Goal: Task Accomplishment & Management: Complete application form

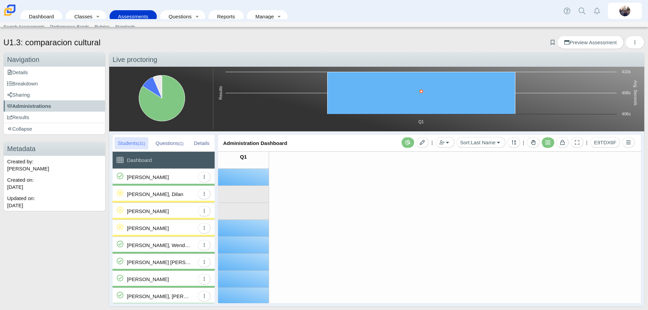
click at [179, 177] on div "[PERSON_NAME]" at bounding box center [161, 177] width 68 height 17
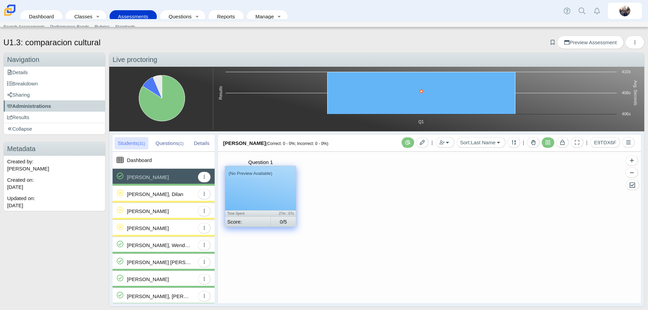
click at [276, 185] on div "(No Preview Available)" at bounding box center [260, 188] width 71 height 44
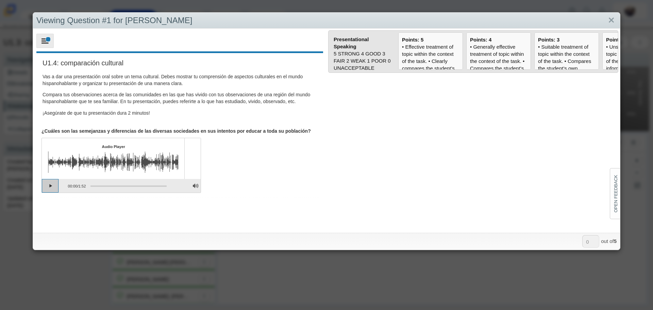
click at [49, 186] on button "Play" at bounding box center [50, 186] width 17 height 14
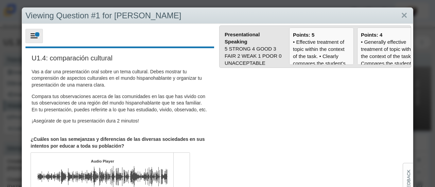
click at [273, 134] on form "Presentational Speaking 5 STRONG 4 GOOD 3 FAIR 2 WEAK 1 POOR 0 UNACCEPTABLE" at bounding box center [316, 126] width 196 height 204
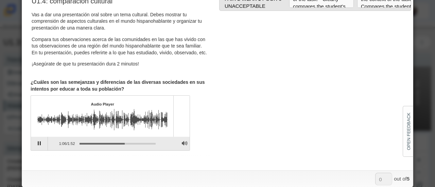
scroll to position [60, 0]
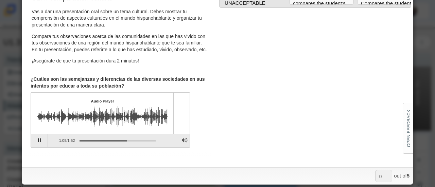
click at [65, 126] on div "Assessment items" at bounding box center [77, 116] width 81 height 21
click at [47, 124] on div "Assessment items" at bounding box center [78, 116] width 82 height 21
click at [38, 128] on div "Assessment items" at bounding box center [80, 116] width 86 height 21
drag, startPoint x: 128, startPoint y: 148, endPoint x: 94, endPoint y: 147, distance: 34.4
click at [94, 147] on div "Assessment items" at bounding box center [115, 140] width 81 height 12
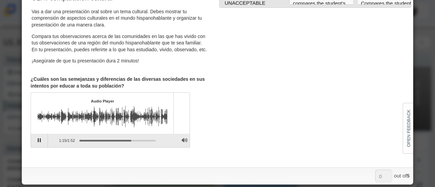
click at [129, 142] on div "Assessment items" at bounding box center [115, 140] width 81 height 12
click at [109, 125] on div "Assessment items" at bounding box center [83, 116] width 92 height 21
click at [37, 148] on button "Pause playback" at bounding box center [39, 141] width 17 height 14
drag, startPoint x: 128, startPoint y: 130, endPoint x: 58, endPoint y: 128, distance: 70.4
click at [58, 128] on div "Assessment items" at bounding box center [84, 116] width 94 height 21
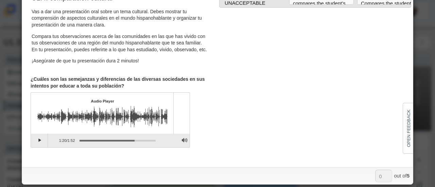
click at [44, 126] on div "Assessment items" at bounding box center [84, 116] width 94 height 21
click at [48, 124] on div "Assessment items" at bounding box center [84, 116] width 94 height 21
click at [104, 142] on div "Assessment items" at bounding box center [118, 140] width 76 height 1
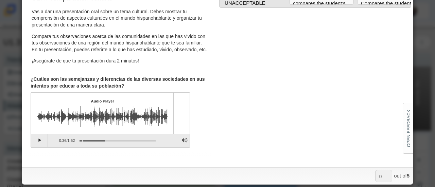
click at [82, 142] on div "Assessment items" at bounding box center [118, 140] width 76 height 1
click at [39, 148] on button "Continue playback" at bounding box center [39, 141] width 17 height 14
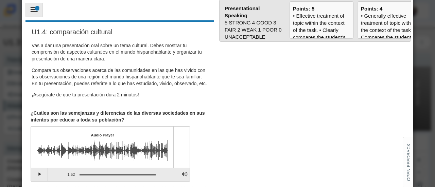
click at [42, 161] on div "Assessment items" at bounding box center [102, 150] width 131 height 21
click at [43, 181] on button "Play" at bounding box center [39, 175] width 17 height 14
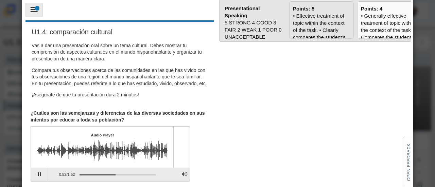
click at [308, 17] on div "• Effective treatment of topic within the context of the task. • Clearly compar…" at bounding box center [321, 155] width 57 height 286
click at [0, 0] on input "Points: 5" at bounding box center [0, 0] width 0 height 0
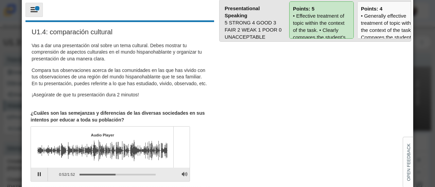
type input "5"
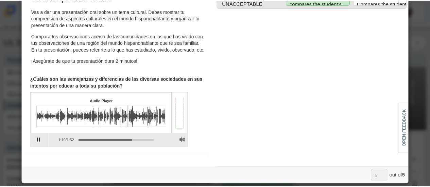
scroll to position [0, 0]
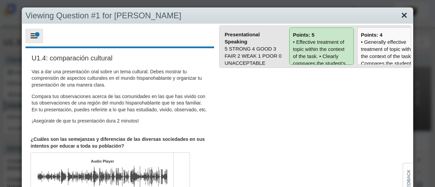
click at [401, 16] on link "Close" at bounding box center [404, 16] width 11 height 12
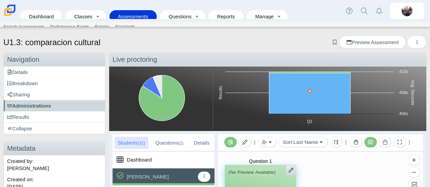
scroll to position [34, 0]
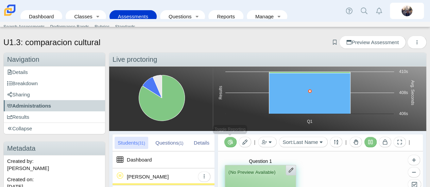
click at [230, 142] on icon "Toggle Reporting" at bounding box center [230, 142] width 5 height 5
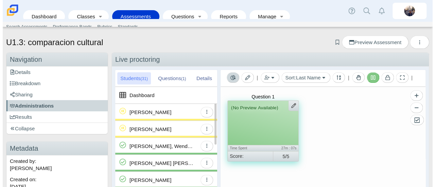
scroll to position [0, 0]
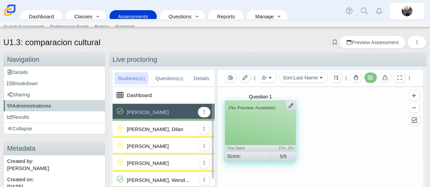
click at [176, 179] on div "[PERSON_NAME], Wenderly" at bounding box center [159, 180] width 65 height 17
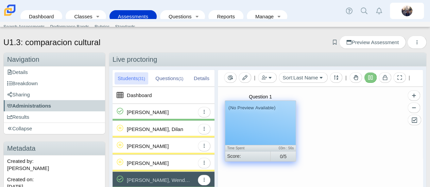
click at [268, 117] on div "(No Preview Available)" at bounding box center [260, 123] width 71 height 44
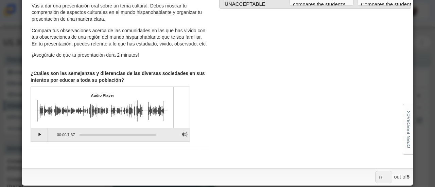
scroll to position [60, 0]
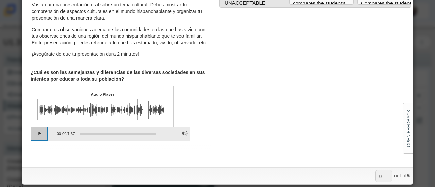
click at [42, 140] on button "Play" at bounding box center [39, 134] width 17 height 14
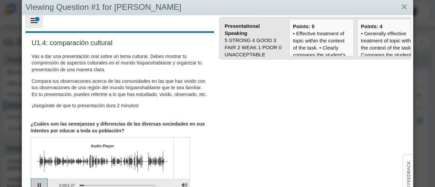
scroll to position [0, 0]
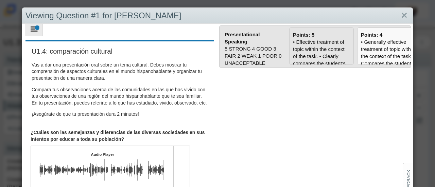
click at [322, 57] on div "• Effective treatment of topic within the context of the task. • Clearly compar…" at bounding box center [321, 181] width 57 height 286
click at [0, 0] on input "Points: 5" at bounding box center [0, 0] width 0 height 0
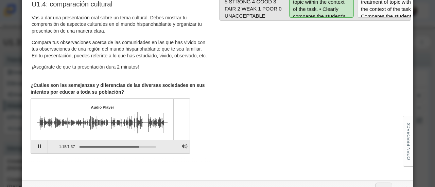
scroll to position [60, 0]
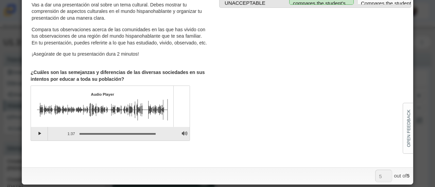
click at [122, 118] on div "Assessment items" at bounding box center [102, 109] width 131 height 21
click at [37, 141] on button "Play" at bounding box center [39, 134] width 17 height 14
click at [79, 114] on img "Assessment items" at bounding box center [102, 109] width 131 height 21
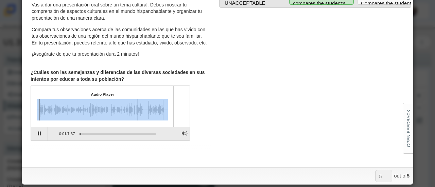
drag, startPoint x: 37, startPoint y: 120, endPoint x: 102, endPoint y: 120, distance: 64.3
click at [102, 120] on div "Assessment items" at bounding box center [102, 109] width 131 height 21
click at [37, 137] on button "Pause playback" at bounding box center [39, 134] width 17 height 14
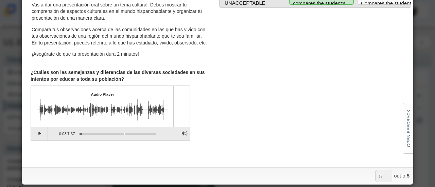
drag, startPoint x: 88, startPoint y: 140, endPoint x: 124, endPoint y: 140, distance: 36.1
click at [124, 135] on div "Assessment items" at bounding box center [118, 133] width 76 height 1
click at [37, 141] on button "Continue playback" at bounding box center [39, 134] width 17 height 14
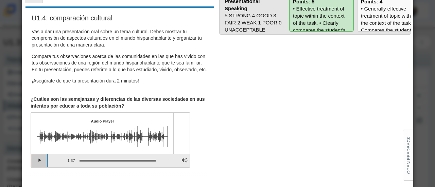
scroll to position [0, 0]
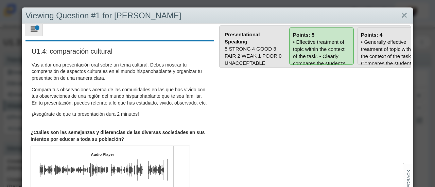
click at [372, 59] on div "• Generally effective treatment of topic within the context of the task. • Comp…" at bounding box center [389, 184] width 57 height 293
click at [0, 0] on input "Points: 4" at bounding box center [0, 0] width 0 height 0
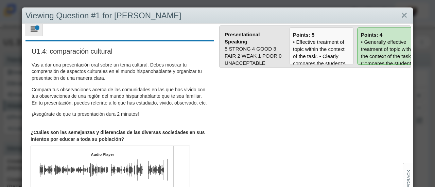
type input "4"
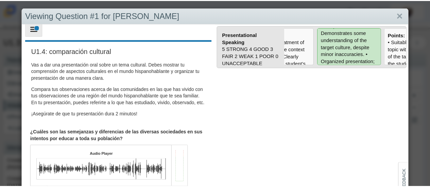
scroll to position [107, 0]
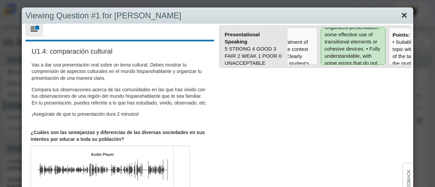
click at [402, 15] on link "Close" at bounding box center [404, 16] width 11 height 12
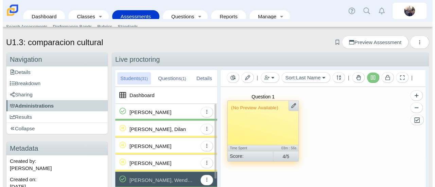
scroll to position [34, 0]
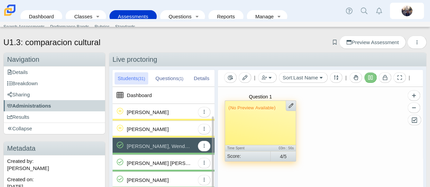
click at [180, 164] on div "[PERSON_NAME] [PERSON_NAME]" at bounding box center [161, 163] width 68 height 17
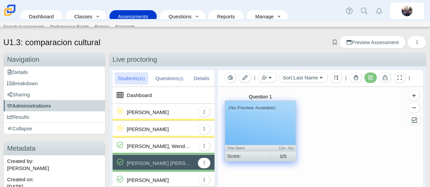
click at [268, 139] on div "(No Preview Available)" at bounding box center [260, 123] width 71 height 44
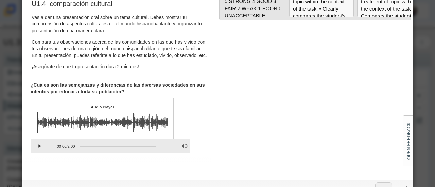
scroll to position [60, 0]
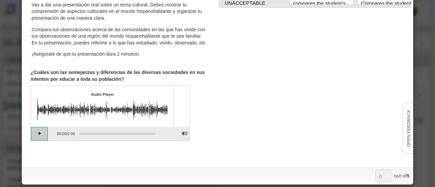
click at [42, 141] on button "Play" at bounding box center [39, 134] width 17 height 14
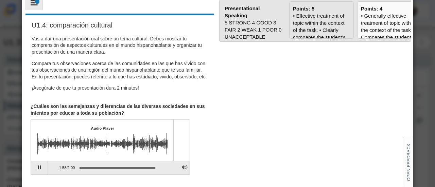
click at [308, 25] on div "• Effective treatment of topic within the context of the task. • Clearly compar…" at bounding box center [321, 155] width 57 height 286
click at [0, 0] on input "Points: 5" at bounding box center [0, 0] width 0 height 0
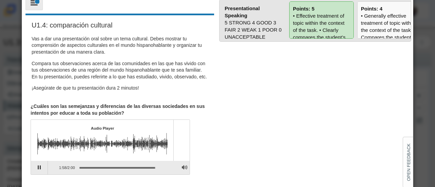
type input "5"
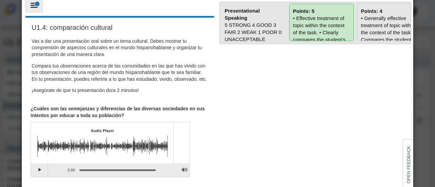
scroll to position [0, 0]
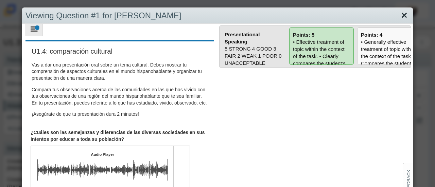
click at [399, 16] on link "Close" at bounding box center [404, 16] width 11 height 12
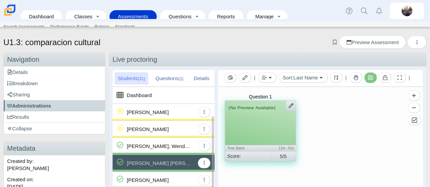
click at [163, 179] on div "[PERSON_NAME]" at bounding box center [148, 180] width 42 height 17
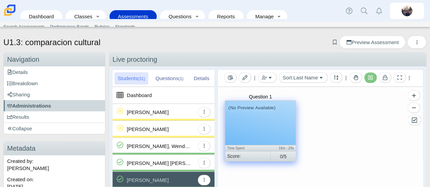
click at [273, 122] on div "(No Preview Available)" at bounding box center [260, 123] width 71 height 44
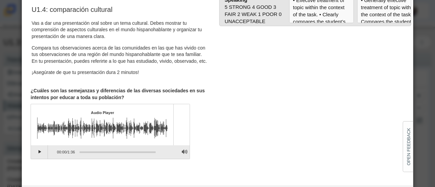
scroll to position [60, 0]
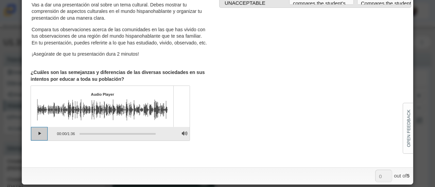
click at [40, 139] on button "Play" at bounding box center [39, 134] width 17 height 14
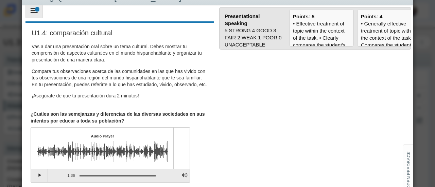
scroll to position [0, 0]
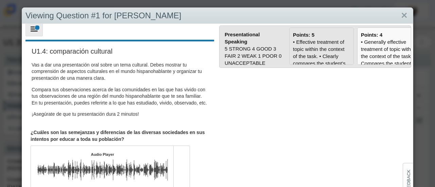
click at [321, 53] on div "• Effective treatment of topic within the context of the task. • Clearly compar…" at bounding box center [321, 181] width 57 height 286
click at [0, 0] on input "Points: 5" at bounding box center [0, 0] width 0 height 0
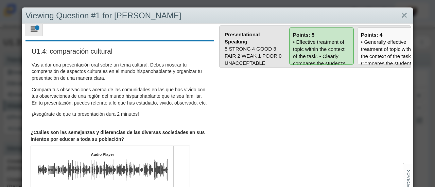
type input "5"
click at [401, 13] on link "Close" at bounding box center [404, 16] width 11 height 12
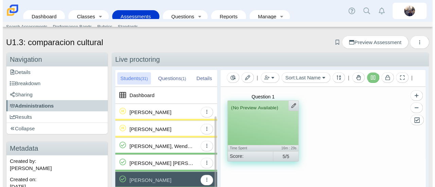
scroll to position [68, 0]
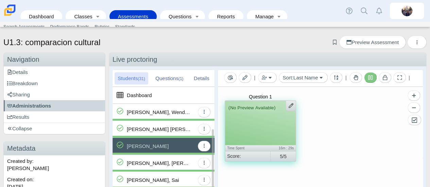
click at [176, 163] on div "[PERSON_NAME], [PERSON_NAME]" at bounding box center [159, 163] width 65 height 17
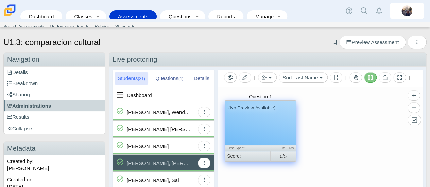
click at [257, 131] on div "(No Preview Available)" at bounding box center [260, 123] width 71 height 44
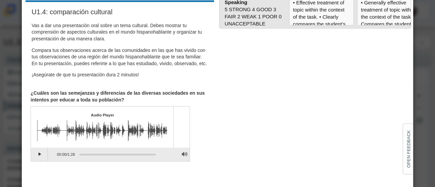
scroll to position [60, 0]
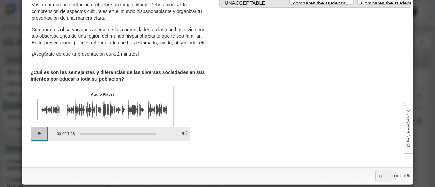
click at [44, 140] on button "Play" at bounding box center [39, 134] width 17 height 14
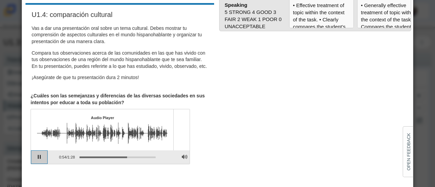
scroll to position [26, 0]
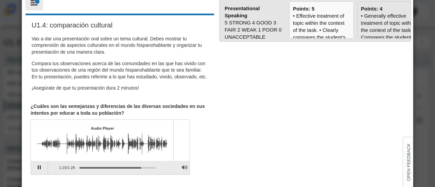
click at [369, 21] on div "• Generally effective treatment of topic within the context of the task. • Comp…" at bounding box center [389, 158] width 57 height 293
click at [0, 0] on input "Points: 4" at bounding box center [0, 0] width 0 height 0
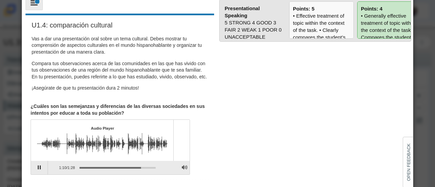
type input "4"
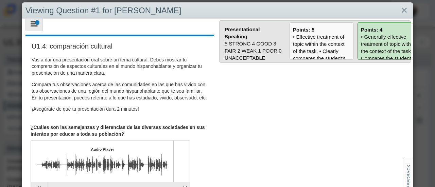
scroll to position [0, 0]
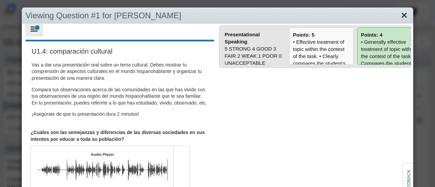
click at [399, 16] on link "Close" at bounding box center [404, 16] width 11 height 12
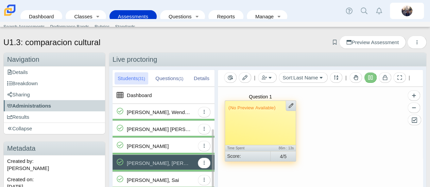
click at [169, 177] on div "[PERSON_NAME], Sai" at bounding box center [153, 180] width 52 height 17
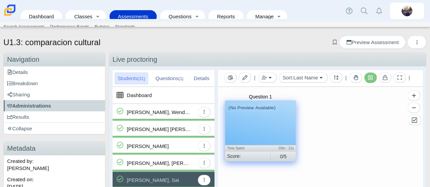
click at [262, 115] on div "(No Preview Available)" at bounding box center [260, 123] width 71 height 44
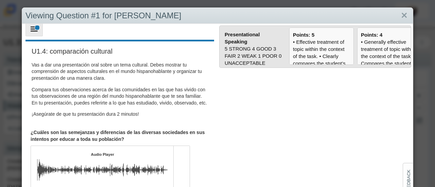
scroll to position [60, 0]
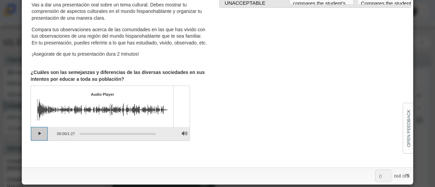
click at [41, 141] on button "Play" at bounding box center [39, 134] width 17 height 14
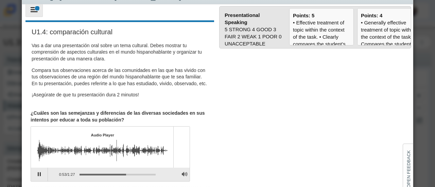
scroll to position [0, 0]
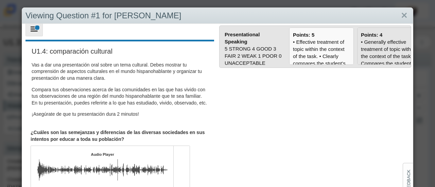
click at [374, 47] on div "• Generally effective treatment of topic within the context of the task. • Comp…" at bounding box center [389, 184] width 57 height 293
click at [0, 0] on input "Points: 4" at bounding box center [0, 0] width 0 height 0
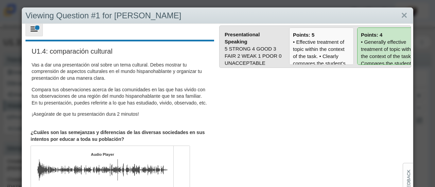
type input "4"
click at [399, 15] on link "Close" at bounding box center [404, 16] width 11 height 12
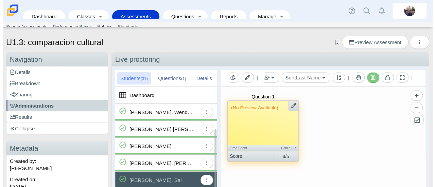
scroll to position [136, 0]
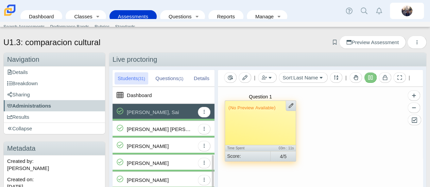
click at [169, 130] on div "[PERSON_NAME] [PERSON_NAME][GEOGRAPHIC_DATA]" at bounding box center [159, 129] width 65 height 17
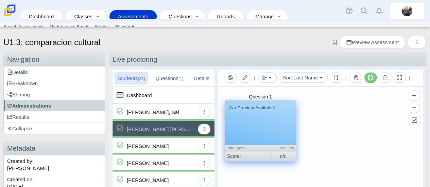
click at [246, 130] on div "(No Preview Available)" at bounding box center [260, 123] width 71 height 44
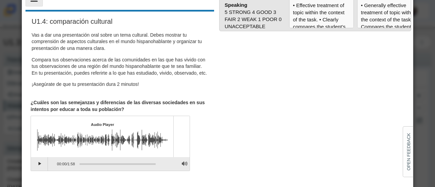
scroll to position [60, 0]
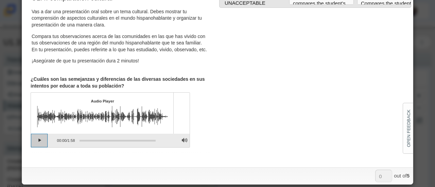
click at [38, 147] on button "Play" at bounding box center [39, 141] width 17 height 14
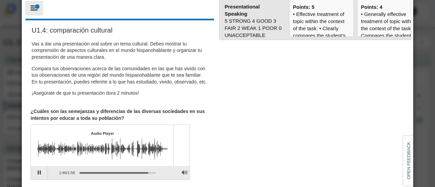
scroll to position [0, 0]
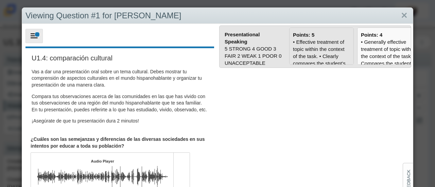
click at [305, 56] on div "• Effective treatment of topic within the context of the task. • Clearly compar…" at bounding box center [321, 181] width 57 height 286
click at [0, 0] on input "Points: 5" at bounding box center [0, 0] width 0 height 0
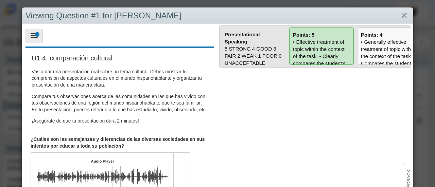
type input "5"
click at [401, 17] on link "Close" at bounding box center [404, 16] width 11 height 12
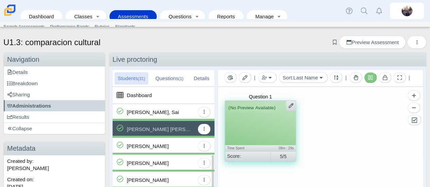
click at [142, 145] on div "[PERSON_NAME]" at bounding box center [148, 146] width 42 height 17
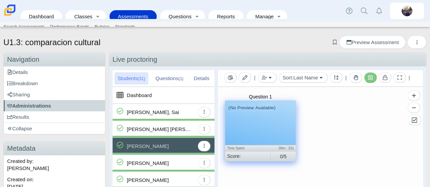
click at [262, 132] on div "(No Preview Available)" at bounding box center [260, 123] width 71 height 44
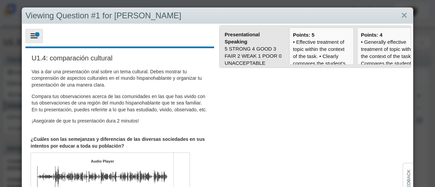
scroll to position [60, 0]
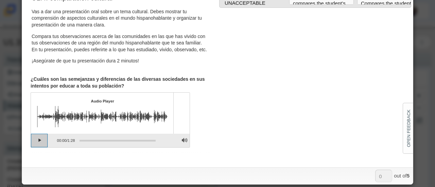
click at [33, 145] on button "Play" at bounding box center [39, 141] width 17 height 14
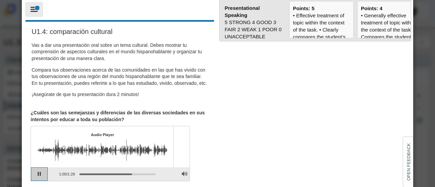
scroll to position [28, 0]
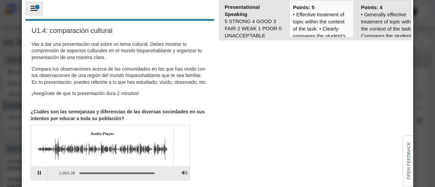
click at [386, 28] on div "• Generally effective treatment of topic within the context of the task. • Comp…" at bounding box center [389, 157] width 57 height 293
click at [0, 0] on input "Points: 4" at bounding box center [0, 0] width 0 height 0
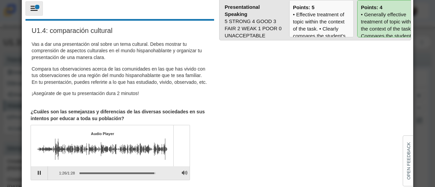
type input "4"
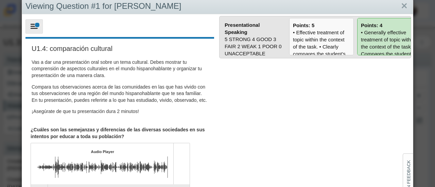
scroll to position [0, 0]
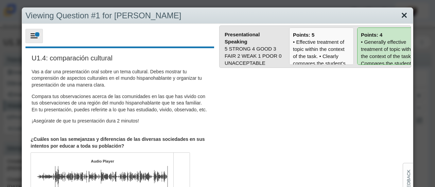
click at [400, 15] on link "Close" at bounding box center [404, 16] width 11 height 12
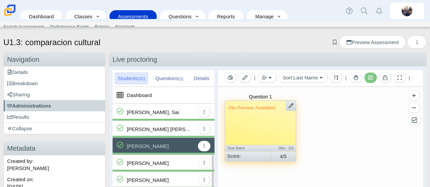
click at [171, 159] on div "[PERSON_NAME]" at bounding box center [161, 163] width 68 height 17
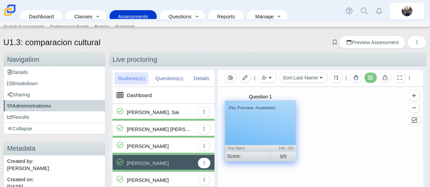
click at [248, 121] on div "(No Preview Available)" at bounding box center [260, 123] width 71 height 44
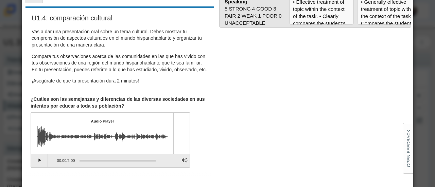
scroll to position [60, 0]
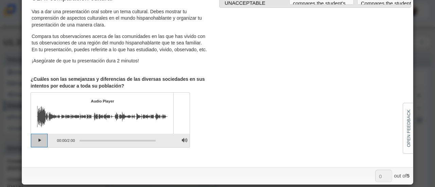
click at [40, 147] on button "Play" at bounding box center [39, 141] width 17 height 14
click at [40, 147] on button "Pause playback" at bounding box center [39, 141] width 17 height 14
click at [40, 148] on button "Continue playback" at bounding box center [39, 141] width 17 height 14
click at [39, 147] on button "Pause playback" at bounding box center [39, 141] width 17 height 14
click at [42, 148] on button "Continue playback" at bounding box center [39, 141] width 17 height 14
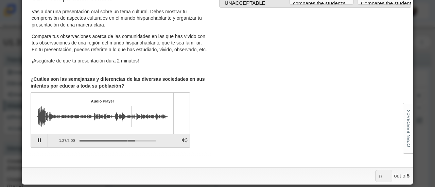
drag, startPoint x: 133, startPoint y: 147, endPoint x: 127, endPoint y: 147, distance: 6.5
click at [127, 142] on div "Assessment items" at bounding box center [118, 140] width 76 height 1
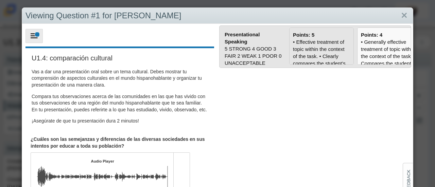
click at [335, 49] on div "• Effective treatment of topic within the context of the task. • Clearly compar…" at bounding box center [321, 181] width 57 height 286
click at [0, 0] on input "Points: 5" at bounding box center [0, 0] width 0 height 0
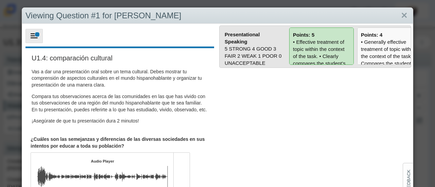
type input "5"
click at [400, 15] on link "Close" at bounding box center [404, 16] width 11 height 12
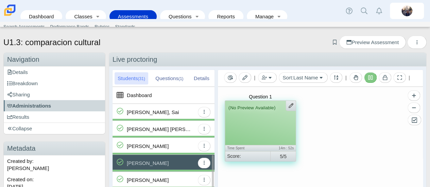
click at [148, 179] on div "[PERSON_NAME]" at bounding box center [148, 180] width 42 height 17
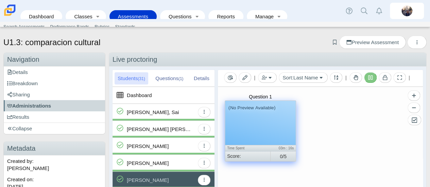
click at [264, 130] on div "(No Preview Available)" at bounding box center [260, 123] width 71 height 44
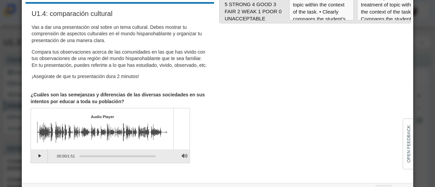
scroll to position [60, 0]
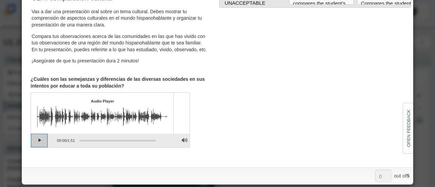
click at [36, 143] on button "Play" at bounding box center [39, 141] width 17 height 14
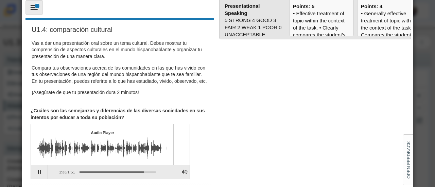
scroll to position [0, 0]
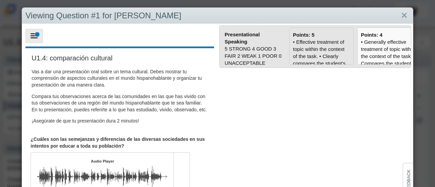
click at [329, 43] on div "• Effective treatment of topic within the context of the task. • Clearly compar…" at bounding box center [321, 181] width 57 height 286
click at [0, 0] on input "Points: 5" at bounding box center [0, 0] width 0 height 0
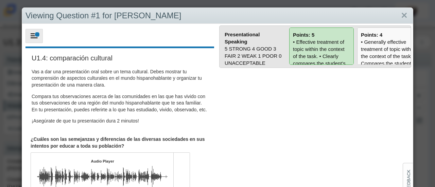
type input "5"
click at [399, 18] on link "Close" at bounding box center [404, 16] width 11 height 12
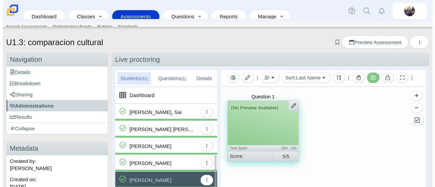
scroll to position [170, 0]
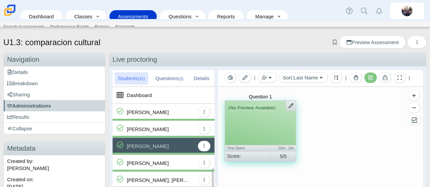
click at [162, 162] on div "[PERSON_NAME]" at bounding box center [161, 163] width 68 height 17
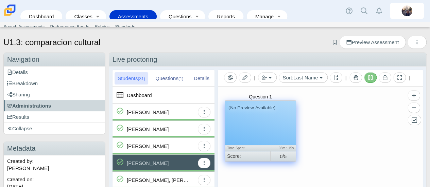
click at [265, 122] on div "(No Preview Available)" at bounding box center [260, 123] width 71 height 44
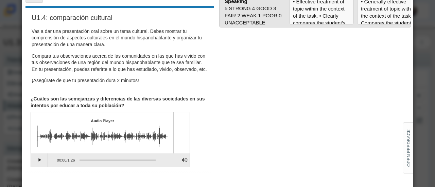
scroll to position [60, 0]
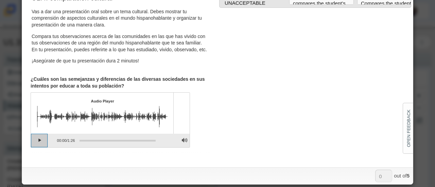
click at [44, 144] on button "Play" at bounding box center [39, 141] width 17 height 14
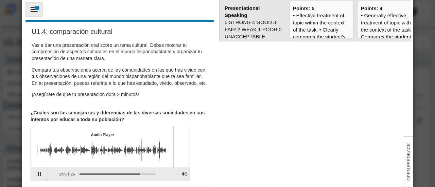
scroll to position [0, 0]
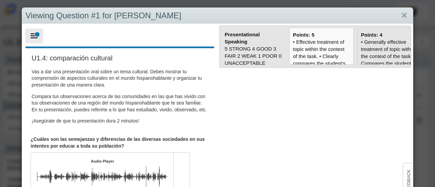
click at [395, 48] on div "• Generally effective treatment of topic within the context of the task. • Comp…" at bounding box center [389, 184] width 57 height 293
click at [0, 0] on input "Points: 4" at bounding box center [0, 0] width 0 height 0
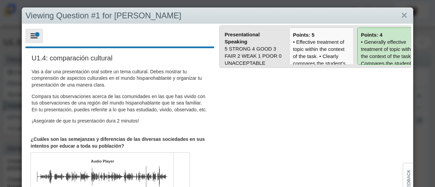
type input "4"
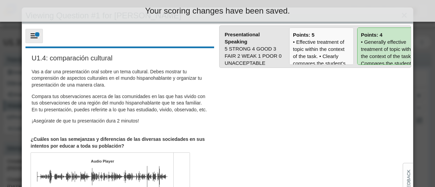
scroll to position [60, 0]
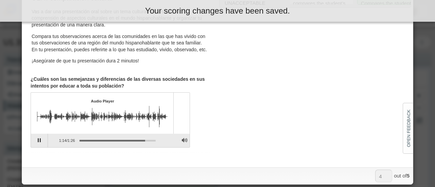
click at [90, 126] on div "Assessment items" at bounding box center [93, 116] width 113 height 21
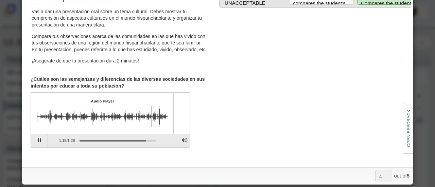
drag, startPoint x: 145, startPoint y: 146, endPoint x: 109, endPoint y: 147, distance: 36.4
click at [109, 142] on div "Assessment items" at bounding box center [118, 140] width 76 height 1
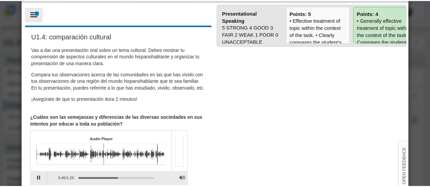
scroll to position [0, 0]
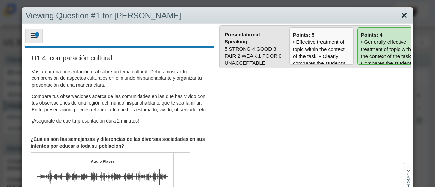
click at [399, 13] on link "Close" at bounding box center [404, 16] width 11 height 12
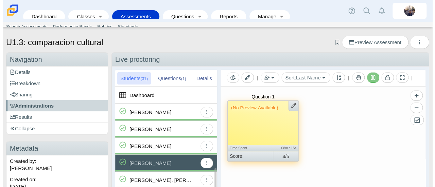
scroll to position [204, 0]
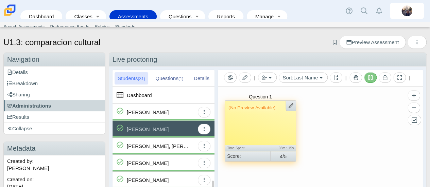
click at [170, 145] on div "[PERSON_NAME], [PERSON_NAME]" at bounding box center [159, 146] width 65 height 17
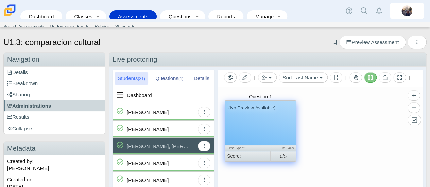
click at [259, 119] on div "(No Preview Available)" at bounding box center [260, 123] width 71 height 44
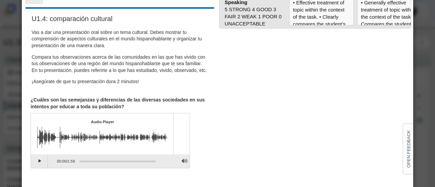
scroll to position [60, 0]
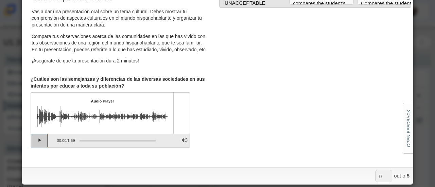
click at [42, 145] on button "Play" at bounding box center [39, 141] width 17 height 14
click at [42, 145] on button "Pause playback" at bounding box center [39, 141] width 17 height 14
click at [39, 146] on button "Continue playback" at bounding box center [39, 141] width 17 height 14
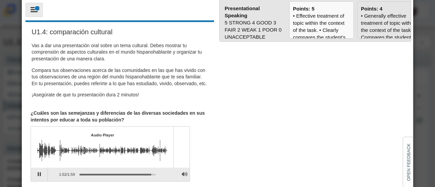
click at [384, 22] on div "• Generally effective treatment of topic within the context of the task. • Comp…" at bounding box center [389, 158] width 57 height 293
click at [0, 0] on input "Points: 4" at bounding box center [0, 0] width 0 height 0
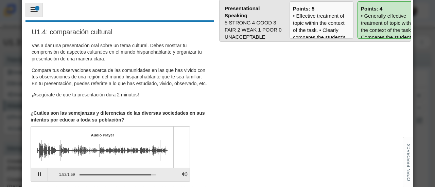
type input "4"
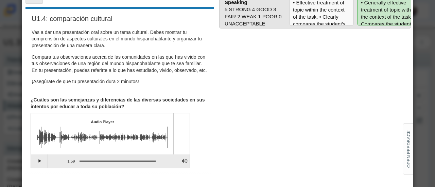
scroll to position [60, 0]
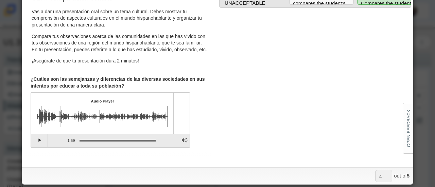
click at [76, 128] on div "Assessment items" at bounding box center [102, 116] width 131 height 21
click at [102, 146] on div "Assessment items" at bounding box center [115, 140] width 81 height 12
click at [39, 147] on button "Play" at bounding box center [39, 141] width 17 height 14
click at [100, 146] on div "Assessment items" at bounding box center [115, 140] width 81 height 12
click at [95, 142] on div "Assessment items" at bounding box center [118, 140] width 76 height 1
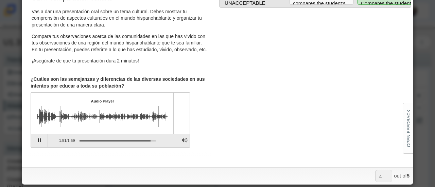
scroll to position [0, 0]
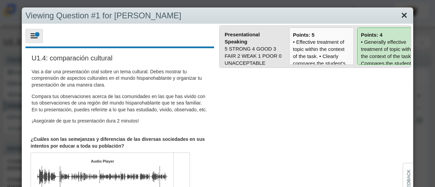
click at [400, 17] on link "Close" at bounding box center [404, 16] width 11 height 12
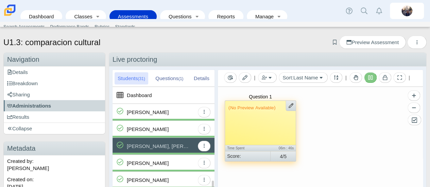
click at [152, 162] on div "[PERSON_NAME]" at bounding box center [148, 163] width 42 height 17
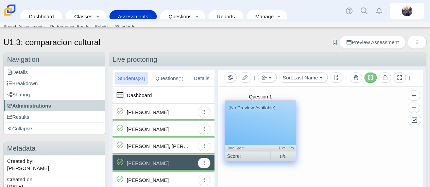
click at [254, 134] on div "(No Preview Available)" at bounding box center [260, 123] width 71 height 44
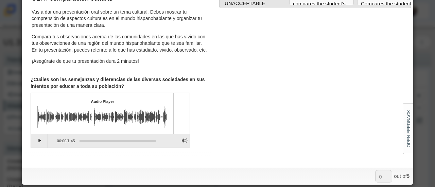
scroll to position [60, 0]
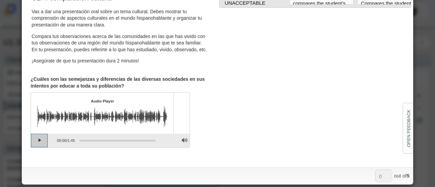
click at [35, 148] on button "Play" at bounding box center [39, 141] width 17 height 14
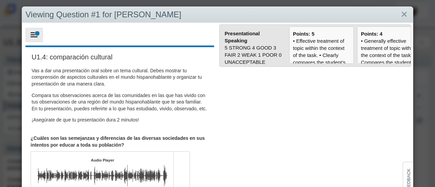
scroll to position [0, 0]
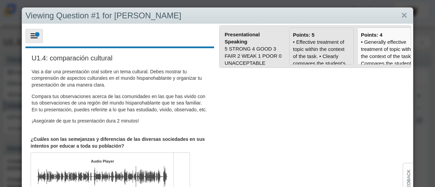
click at [322, 44] on div "• Effective treatment of topic within the context of the task. • Clearly compar…" at bounding box center [321, 181] width 57 height 286
click at [0, 0] on input "Points: 5" at bounding box center [0, 0] width 0 height 0
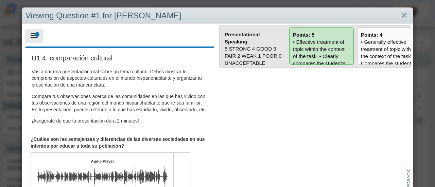
type input "5"
click at [400, 14] on link "Close" at bounding box center [404, 16] width 11 height 12
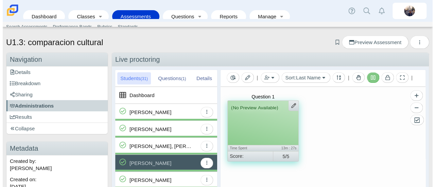
scroll to position [238, 0]
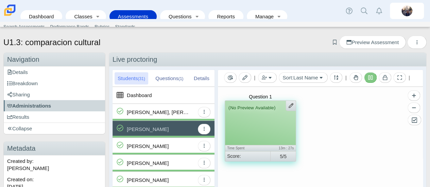
click at [171, 143] on div "[PERSON_NAME]" at bounding box center [161, 146] width 68 height 17
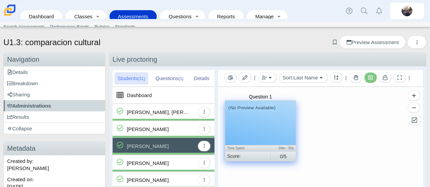
click at [271, 116] on div "(No Preview Available)" at bounding box center [260, 123] width 71 height 44
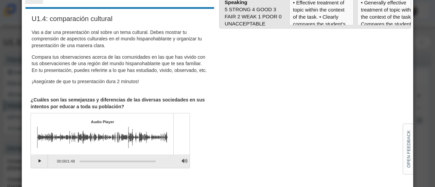
scroll to position [60, 0]
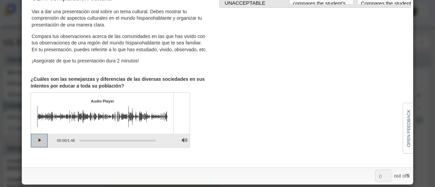
click at [38, 148] on button "Play" at bounding box center [39, 141] width 17 height 14
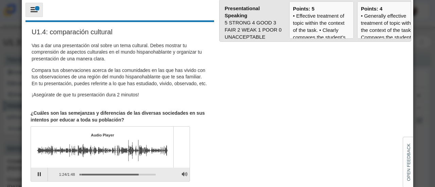
click at [81, 176] on div "Assessment items" at bounding box center [118, 174] width 76 height 1
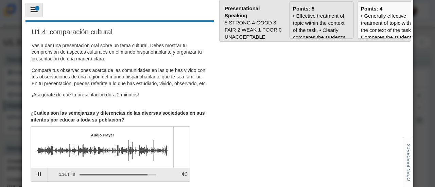
click at [312, 23] on div "• Effective treatment of topic within the context of the task. • Clearly compar…" at bounding box center [321, 155] width 57 height 286
click at [0, 0] on input "Points: 5" at bounding box center [0, 0] width 0 height 0
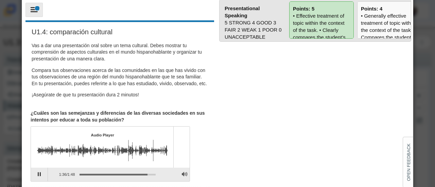
type input "5"
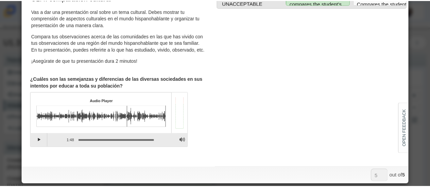
scroll to position [0, 0]
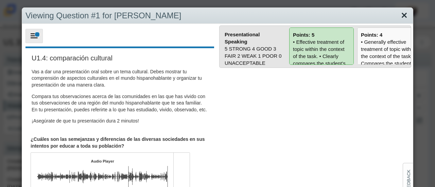
click at [399, 13] on link "Close" at bounding box center [404, 16] width 11 height 12
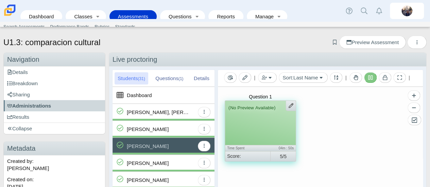
click at [151, 160] on div "[PERSON_NAME]" at bounding box center [148, 163] width 42 height 17
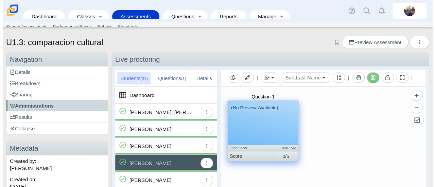
scroll to position [272, 0]
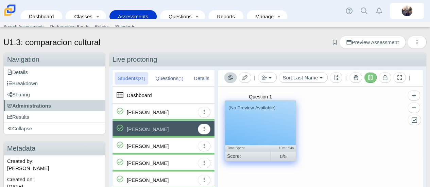
click at [229, 79] on icon "Toggle Reporting" at bounding box center [230, 77] width 5 height 5
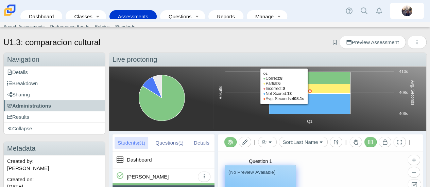
click at [230, 140] on icon "Toggle Reporting" at bounding box center [230, 142] width 5 height 5
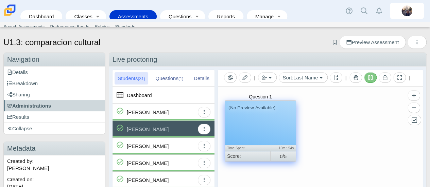
click at [265, 121] on div "(No Preview Available)" at bounding box center [260, 123] width 71 height 44
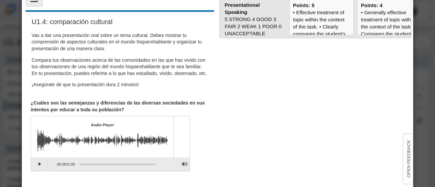
scroll to position [60, 0]
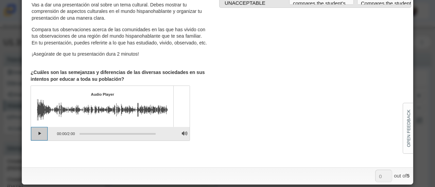
click at [39, 140] on button "Play" at bounding box center [39, 134] width 17 height 14
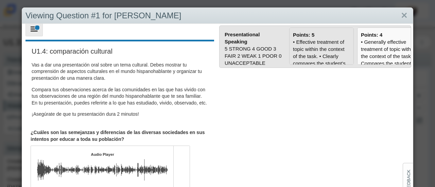
click at [322, 55] on div "• Effective treatment of topic within the context of the task. • Clearly compar…" at bounding box center [321, 181] width 57 height 286
click at [0, 0] on input "Points: 5" at bounding box center [0, 0] width 0 height 0
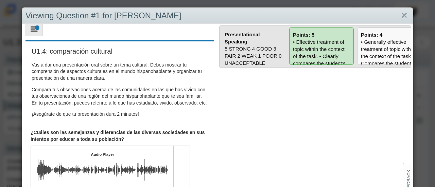
type input "5"
click at [401, 16] on link "Close" at bounding box center [404, 16] width 11 height 12
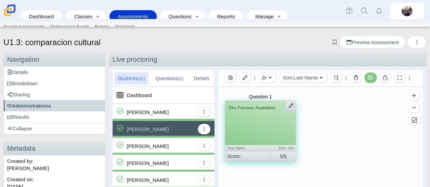
click at [163, 142] on div "[PERSON_NAME]" at bounding box center [148, 146] width 42 height 17
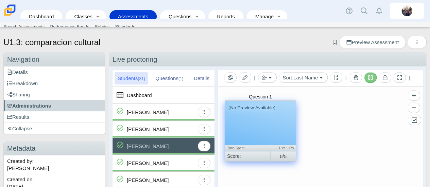
click at [261, 123] on div "(No Preview Available)" at bounding box center [260, 123] width 71 height 44
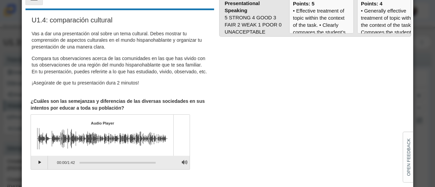
scroll to position [60, 0]
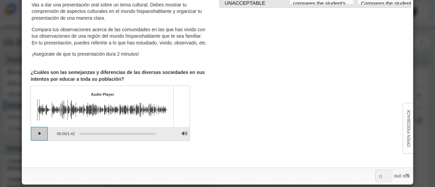
click at [42, 139] on button "Play" at bounding box center [39, 134] width 17 height 14
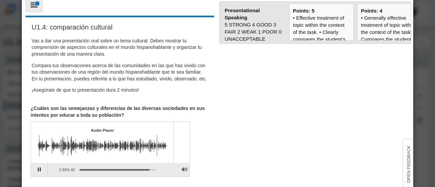
scroll to position [0, 0]
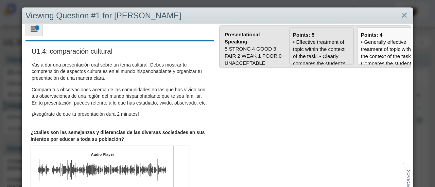
click at [311, 42] on div "• Effective treatment of topic within the context of the task. • Clearly compar…" at bounding box center [321, 181] width 57 height 286
click at [0, 0] on input "Points: 5" at bounding box center [0, 0] width 0 height 0
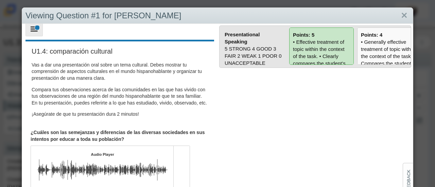
type input "5"
click at [401, 17] on link "Close" at bounding box center [404, 16] width 11 height 12
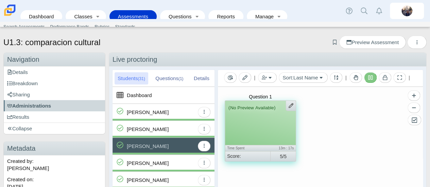
click at [152, 162] on div "[PERSON_NAME]" at bounding box center [148, 163] width 42 height 17
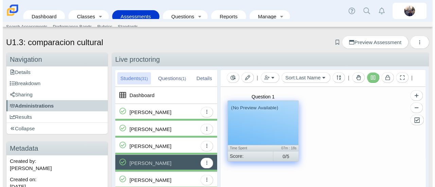
scroll to position [306, 0]
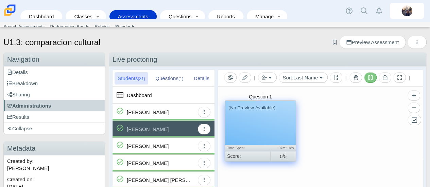
click at [263, 130] on div "(No Preview Available)" at bounding box center [260, 123] width 71 height 44
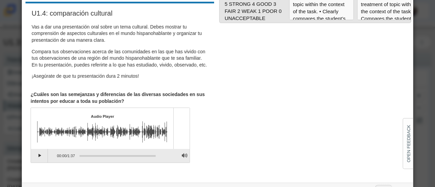
scroll to position [60, 0]
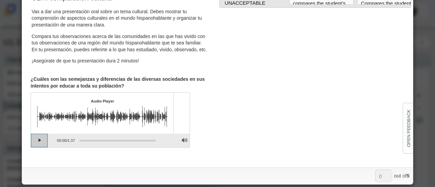
click at [37, 148] on button "Play" at bounding box center [39, 141] width 17 height 14
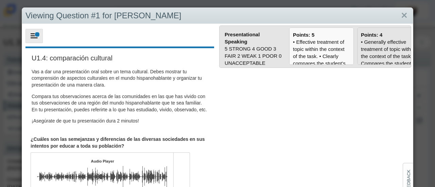
click at [369, 49] on div "• Generally effective treatment of topic within the context of the task. • Comp…" at bounding box center [389, 184] width 57 height 293
click at [0, 0] on input "Points: 4" at bounding box center [0, 0] width 0 height 0
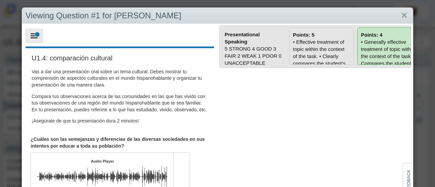
click at [310, 47] on div "• Effective treatment of topic within the context of the task. • Clearly compar…" at bounding box center [321, 181] width 57 height 286
click at [0, 0] on input "Points: 5" at bounding box center [0, 0] width 0 height 0
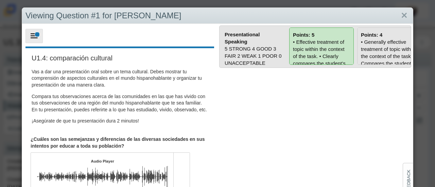
drag, startPoint x: 365, startPoint y: 47, endPoint x: 362, endPoint y: 52, distance: 5.5
click at [365, 47] on div "• Generally effective treatment of topic within the context of the task. • Comp…" at bounding box center [389, 184] width 57 height 293
click at [0, 0] on input "Points: 4" at bounding box center [0, 0] width 0 height 0
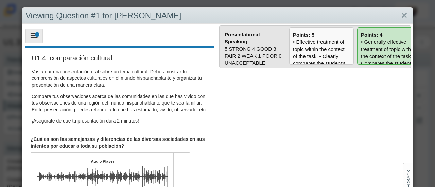
type input "4"
click at [399, 15] on link "Close" at bounding box center [404, 16] width 11 height 12
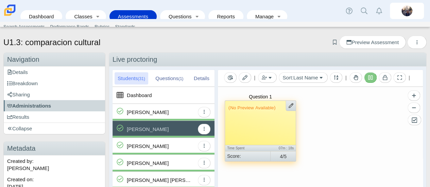
click at [158, 149] on div "[PERSON_NAME]" at bounding box center [148, 146] width 42 height 17
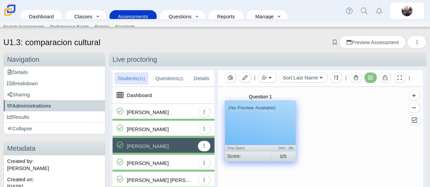
click at [269, 109] on small "(No Preview Available)" at bounding box center [252, 108] width 47 height 6
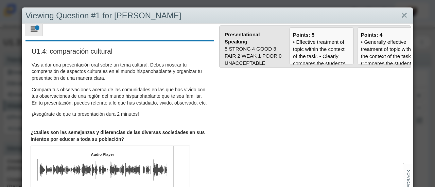
scroll to position [60, 0]
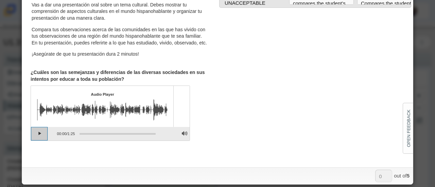
click at [32, 141] on button "Play" at bounding box center [39, 134] width 17 height 14
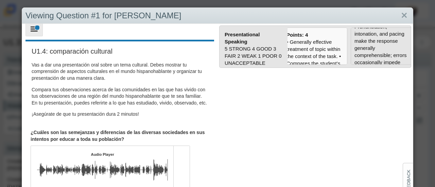
scroll to position [205, 0]
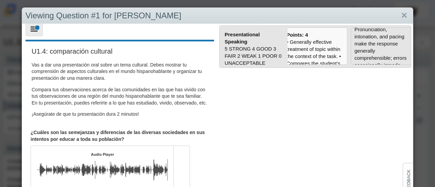
click at [0, 0] on input "Points: 3" at bounding box center [0, 0] width 0 height 0
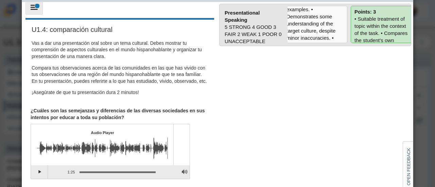
scroll to position [0, 0]
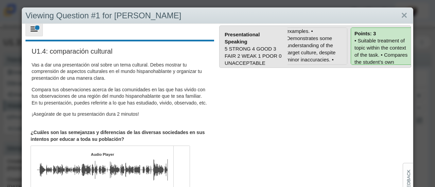
click at [295, 56] on div "• Generally effective treatment of topic within the context of the task. • Comp…" at bounding box center [315, 116] width 57 height 293
click at [0, 0] on input "Points: 4" at bounding box center [0, 0] width 0 height 0
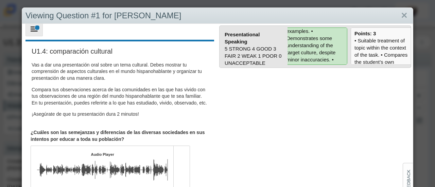
type input "4"
click at [400, 15] on link "Close" at bounding box center [404, 16] width 11 height 12
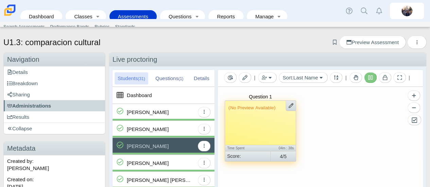
click at [153, 164] on div "[PERSON_NAME]" at bounding box center [148, 163] width 42 height 17
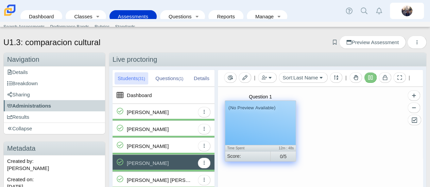
click at [265, 130] on div "(No Preview Available)" at bounding box center [260, 123] width 71 height 44
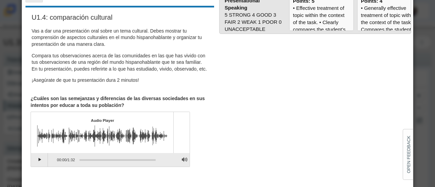
scroll to position [60, 0]
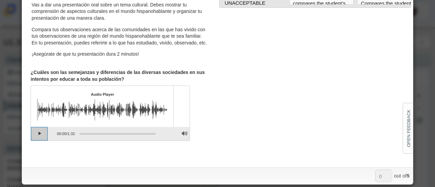
click at [40, 139] on button "Play" at bounding box center [39, 134] width 17 height 14
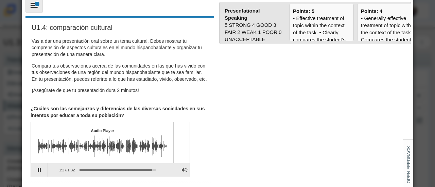
scroll to position [0, 0]
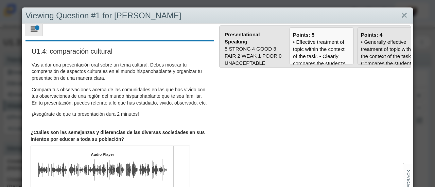
click at [369, 38] on div "• Generally effective treatment of topic within the context of the task. • Comp…" at bounding box center [389, 184] width 57 height 293
click at [0, 0] on input "Points: 4" at bounding box center [0, 0] width 0 height 0
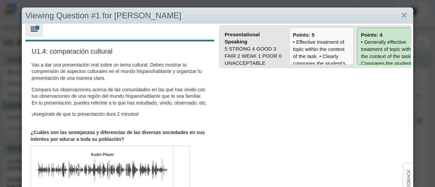
type input "4"
click at [399, 16] on link "Close" at bounding box center [404, 16] width 11 height 12
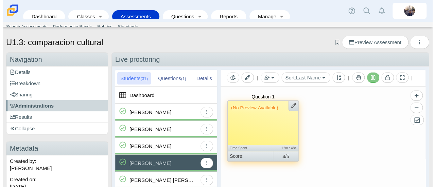
scroll to position [328, 0]
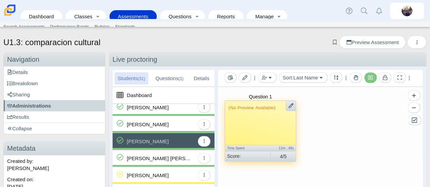
click at [185, 158] on div "[PERSON_NAME] [PERSON_NAME]" at bounding box center [159, 158] width 65 height 17
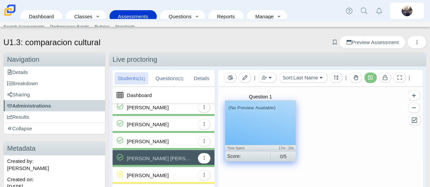
click at [273, 133] on div "(No Preview Available)" at bounding box center [260, 123] width 71 height 44
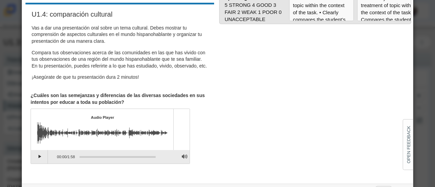
scroll to position [60, 0]
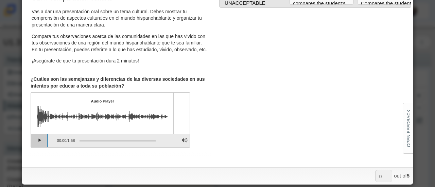
click at [39, 148] on button "Play" at bounding box center [39, 141] width 17 height 14
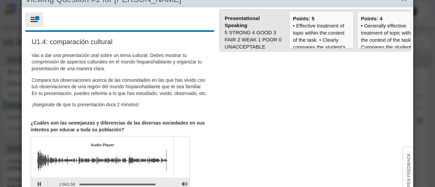
scroll to position [0, 0]
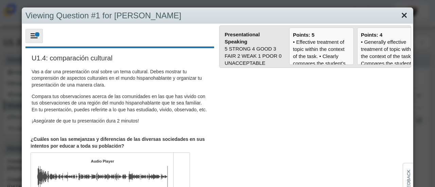
click at [401, 14] on link "Close" at bounding box center [404, 16] width 11 height 12
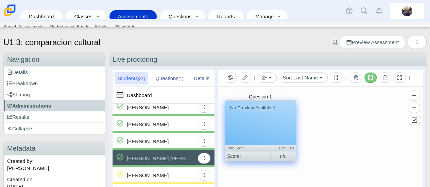
click at [239, 122] on div "(No Preview Available)" at bounding box center [260, 123] width 71 height 44
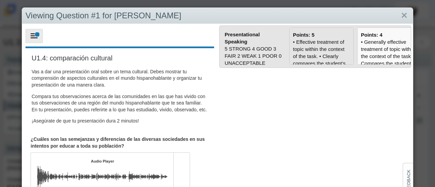
click at [314, 46] on div "• Effective treatment of topic within the context of the task. • Clearly compar…" at bounding box center [321, 181] width 57 height 286
click at [0, 0] on input "Points: 5" at bounding box center [0, 0] width 0 height 0
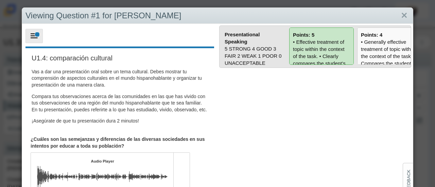
type input "5"
click at [399, 17] on link "Close" at bounding box center [404, 16] width 11 height 12
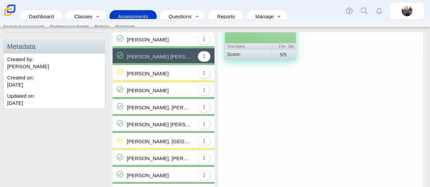
scroll to position [118, 0]
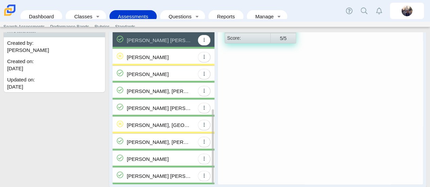
click at [154, 77] on div "[PERSON_NAME]" at bounding box center [148, 74] width 42 height 17
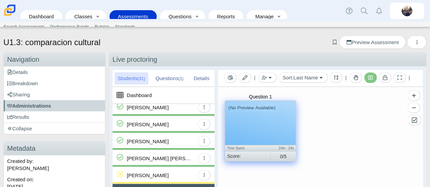
click at [277, 130] on div "(No Preview Available)" at bounding box center [260, 123] width 71 height 44
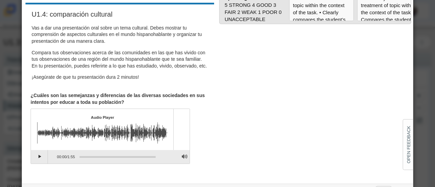
scroll to position [60, 0]
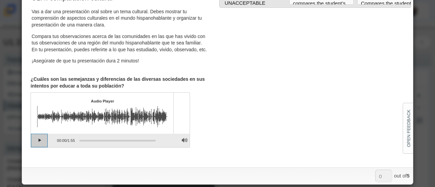
click at [41, 148] on button "Play" at bounding box center [39, 141] width 17 height 14
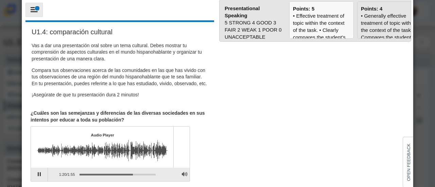
click at [380, 26] on div "• Generally effective treatment of topic within the context of the task. • Comp…" at bounding box center [389, 158] width 57 height 293
click at [0, 0] on input "Points: 4" at bounding box center [0, 0] width 0 height 0
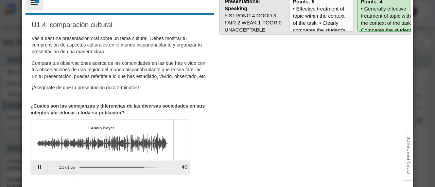
scroll to position [0, 0]
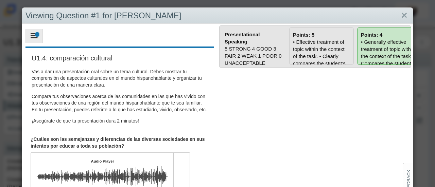
drag, startPoint x: 320, startPoint y: 52, endPoint x: 299, endPoint y: 62, distance: 22.7
click at [320, 52] on div "• Effective treatment of topic within the context of the task. • Clearly compar…" at bounding box center [321, 181] width 57 height 286
click at [0, 0] on input "Points: 5" at bounding box center [0, 0] width 0 height 0
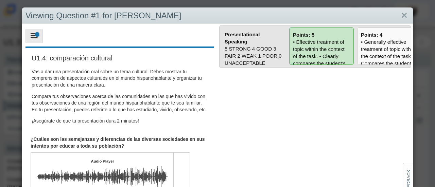
type input "5"
click at [401, 15] on link "Close" at bounding box center [404, 16] width 11 height 12
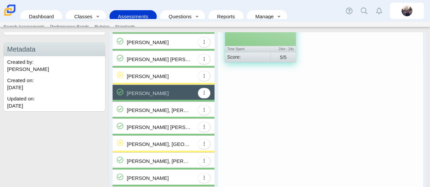
scroll to position [118, 0]
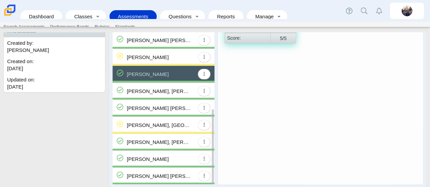
click at [151, 89] on div "[PERSON_NAME], [PERSON_NAME]" at bounding box center [159, 91] width 65 height 17
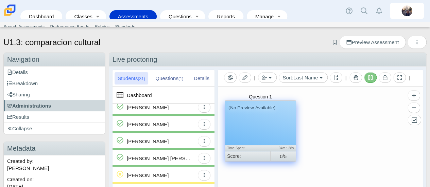
click at [265, 116] on div "(No Preview Available)" at bounding box center [260, 123] width 71 height 44
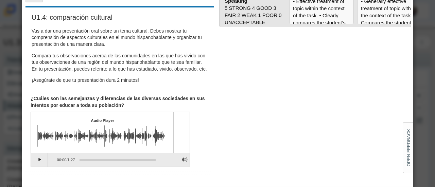
scroll to position [60, 0]
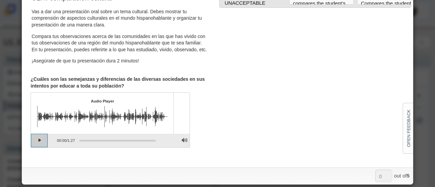
click at [40, 145] on button "Play" at bounding box center [39, 141] width 17 height 14
click at [125, 142] on div "Assessment items" at bounding box center [118, 140] width 76 height 1
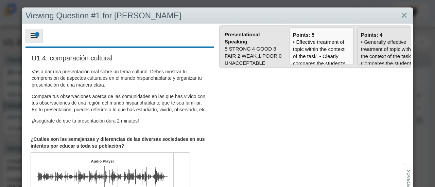
click at [370, 34] on b "Points: 4" at bounding box center [371, 35] width 21 height 6
click at [0, 0] on input "Points: 4" at bounding box center [0, 0] width 0 height 0
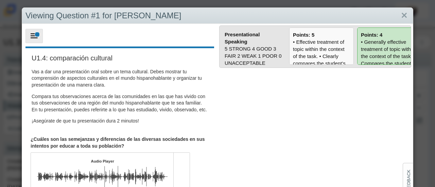
type input "4"
drag, startPoint x: 398, startPoint y: 14, endPoint x: 393, endPoint y: 15, distance: 4.8
click at [399, 14] on link "Close" at bounding box center [404, 16] width 11 height 12
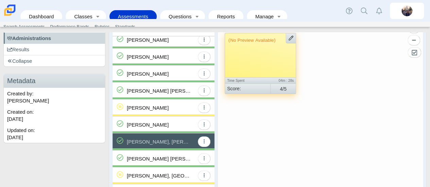
scroll to position [118, 0]
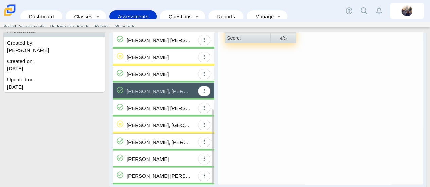
click at [148, 106] on div "[PERSON_NAME] [PERSON_NAME][GEOGRAPHIC_DATA]" at bounding box center [159, 108] width 65 height 17
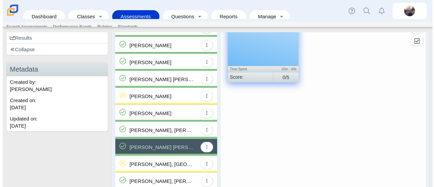
scroll to position [50, 0]
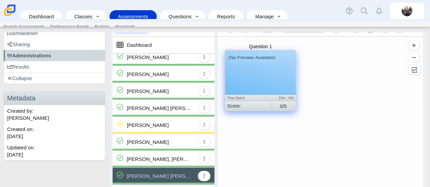
click at [264, 81] on div "(No Preview Available)" at bounding box center [260, 73] width 71 height 44
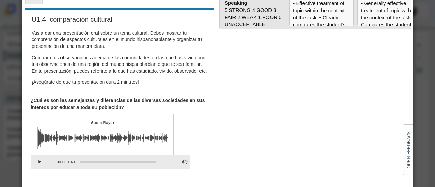
scroll to position [60, 0]
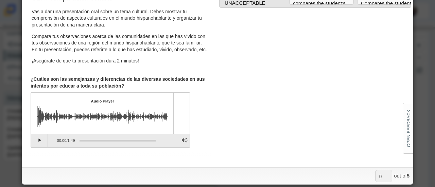
click at [31, 148] on div "Audio Player Click on play to start playback 00:00 / 1:49" at bounding box center [111, 120] width 160 height 55
click at [34, 148] on button "Play" at bounding box center [39, 141] width 17 height 14
click at [82, 142] on div "Assessment items" at bounding box center [118, 140] width 76 height 1
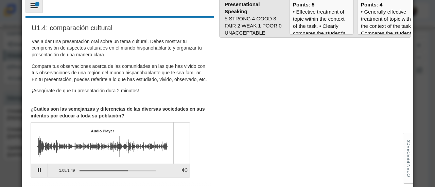
scroll to position [0, 0]
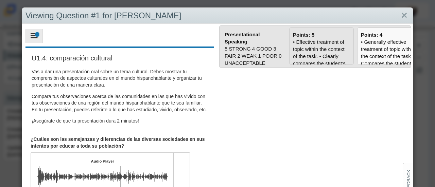
click at [332, 55] on div "• Effective treatment of topic within the context of the task. • Clearly compar…" at bounding box center [321, 181] width 57 height 286
click at [0, 0] on input "Points: 5" at bounding box center [0, 0] width 0 height 0
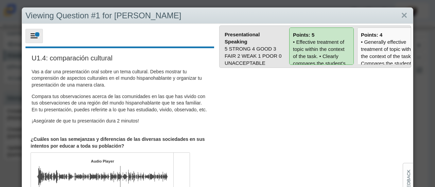
type input "5"
click at [401, 15] on link "Close" at bounding box center [404, 16] width 11 height 12
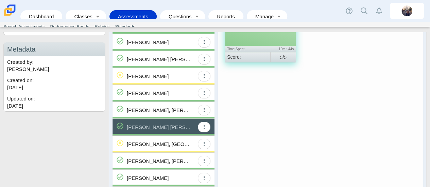
scroll to position [118, 0]
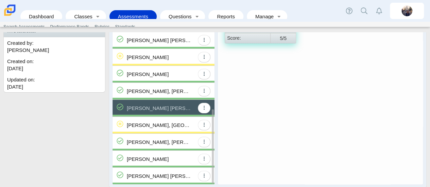
click at [178, 141] on div "[PERSON_NAME], [PERSON_NAME]" at bounding box center [159, 142] width 65 height 17
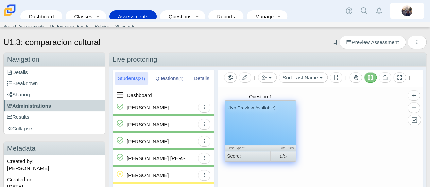
click at [256, 121] on div "(No Preview Available)" at bounding box center [260, 123] width 71 height 44
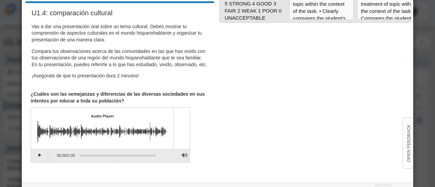
scroll to position [60, 0]
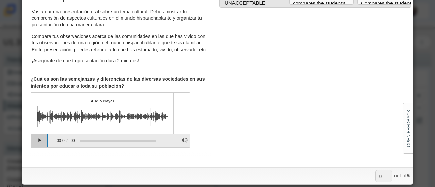
click at [41, 148] on button "Play" at bounding box center [39, 141] width 17 height 14
click at [42, 145] on button "Pause playback" at bounding box center [39, 141] width 17 height 14
click at [43, 147] on button "Continue playback" at bounding box center [39, 141] width 17 height 14
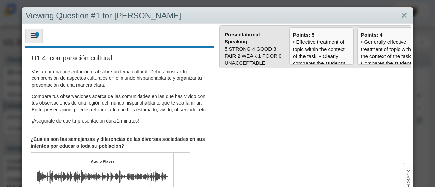
scroll to position [34, 0]
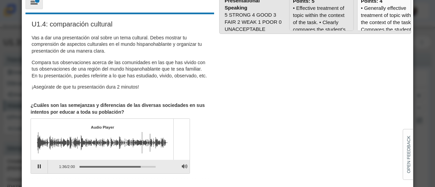
click at [306, 15] on div "• Effective treatment of topic within the context of the task. • Clearly compar…" at bounding box center [321, 147] width 57 height 286
click at [0, 0] on input "Points: 5" at bounding box center [0, 0] width 0 height 0
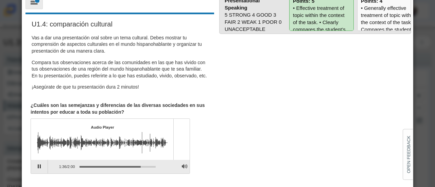
type input "5"
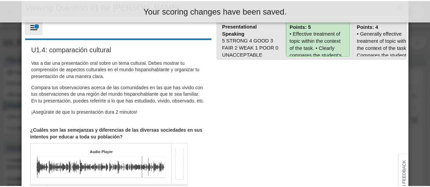
scroll to position [0, 0]
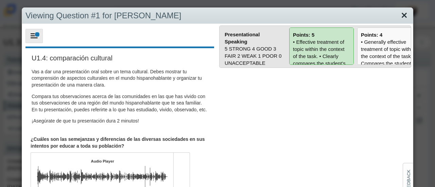
click at [399, 16] on link "Close" at bounding box center [404, 16] width 11 height 12
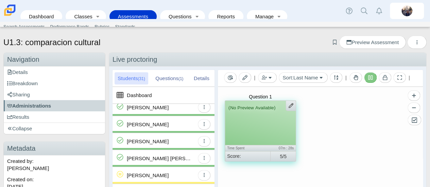
scroll to position [118, 0]
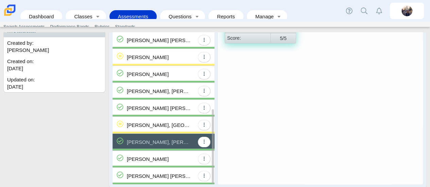
click at [163, 157] on div "[PERSON_NAME]" at bounding box center [161, 159] width 68 height 17
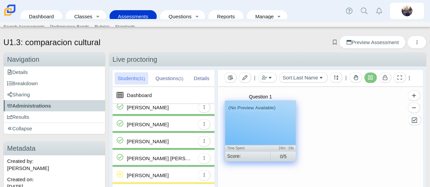
click at [288, 123] on div "(No Preview Available)" at bounding box center [260, 123] width 71 height 44
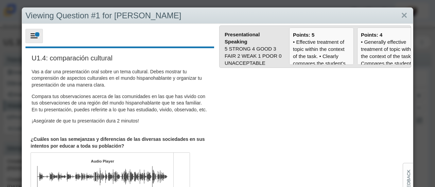
scroll to position [60, 0]
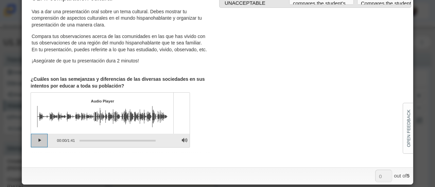
click at [37, 148] on button "Play" at bounding box center [39, 141] width 17 height 14
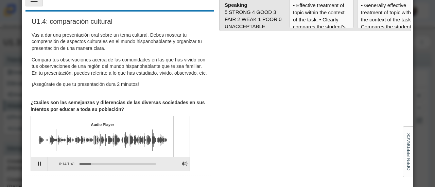
scroll to position [26, 0]
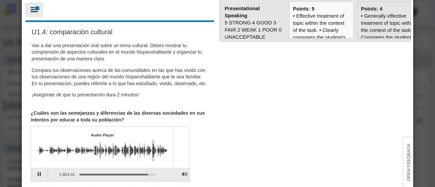
click at [378, 31] on div "• Generally effective treatment of topic within the context of the task. • Comp…" at bounding box center [389, 158] width 57 height 293
click at [0, 0] on input "Points: 4" at bounding box center [0, 0] width 0 height 0
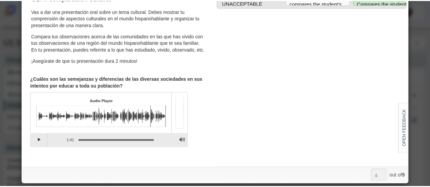
scroll to position [0, 0]
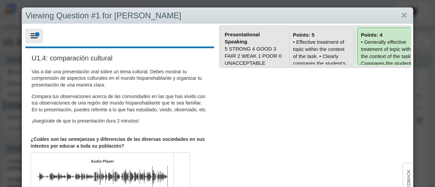
click at [335, 49] on div "• Effective treatment of topic within the context of the task. • Clearly compar…" at bounding box center [321, 181] width 57 height 286
click at [0, 0] on input "Points: 5" at bounding box center [0, 0] width 0 height 0
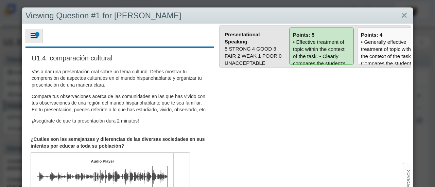
type input "5"
click at [401, 16] on link "Close" at bounding box center [404, 16] width 11 height 12
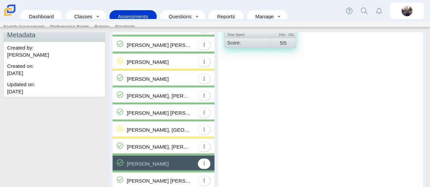
scroll to position [118, 0]
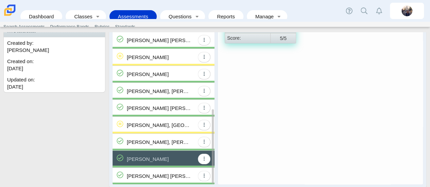
click at [152, 173] on div "[PERSON_NAME] [PERSON_NAME]" at bounding box center [159, 176] width 65 height 17
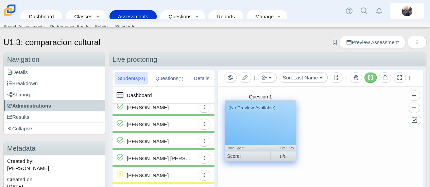
click at [238, 122] on div "(No Preview Available)" at bounding box center [260, 123] width 71 height 44
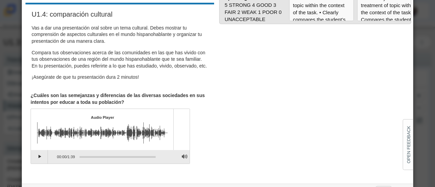
scroll to position [60, 0]
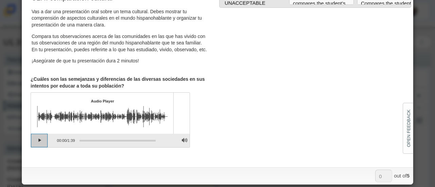
click at [38, 146] on button "Play" at bounding box center [39, 141] width 17 height 14
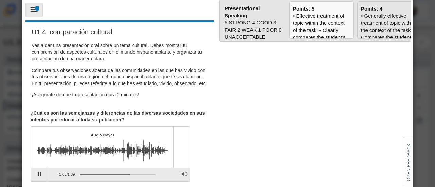
click at [382, 24] on div "• Generally effective treatment of topic within the context of the task. • Comp…" at bounding box center [389, 158] width 57 height 293
click at [0, 0] on input "Points: 4" at bounding box center [0, 0] width 0 height 0
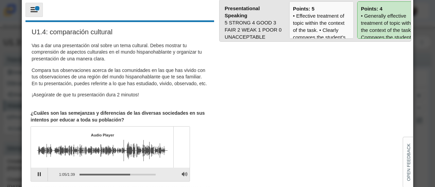
type input "4"
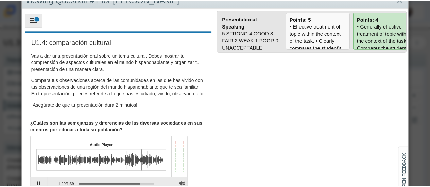
scroll to position [0, 0]
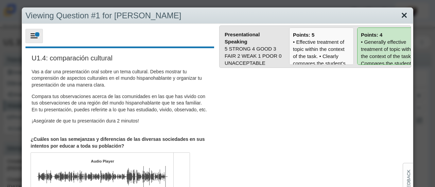
click at [401, 19] on link "Close" at bounding box center [404, 16] width 11 height 12
